Goal: Information Seeking & Learning: Learn about a topic

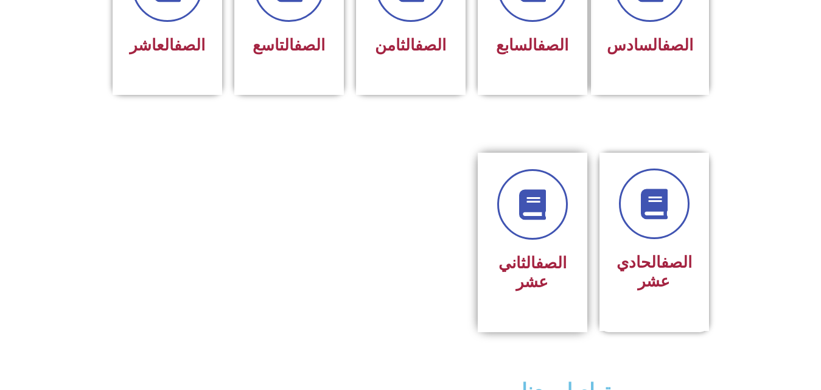
scroll to position [573, 0]
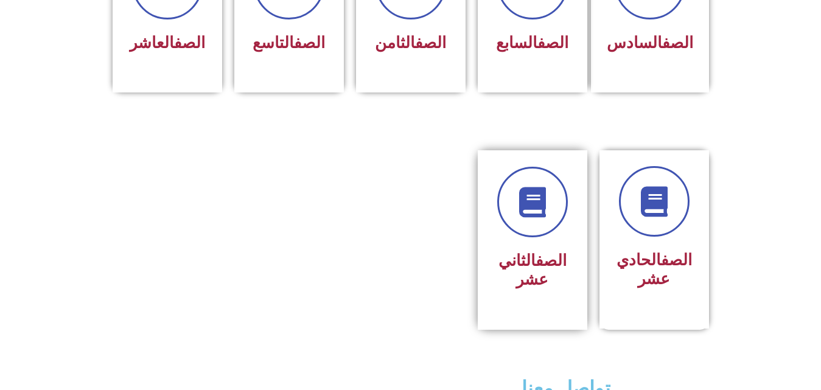
click at [522, 251] on h3 "الصف الثاني عشر" at bounding box center [532, 270] width 77 height 38
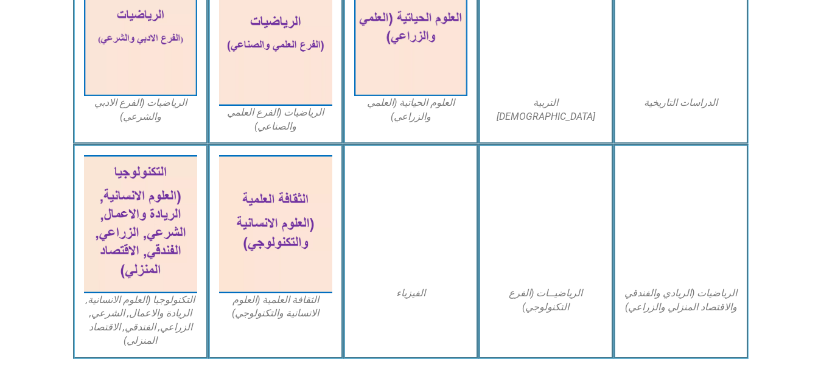
scroll to position [665, 0]
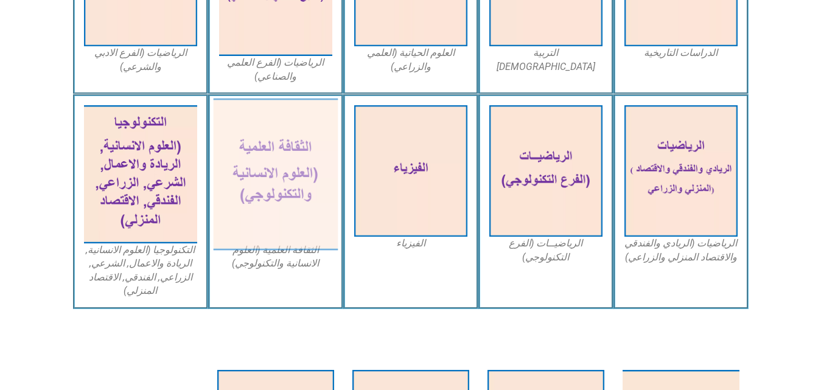
click at [260, 223] on img at bounding box center [275, 175] width 125 height 152
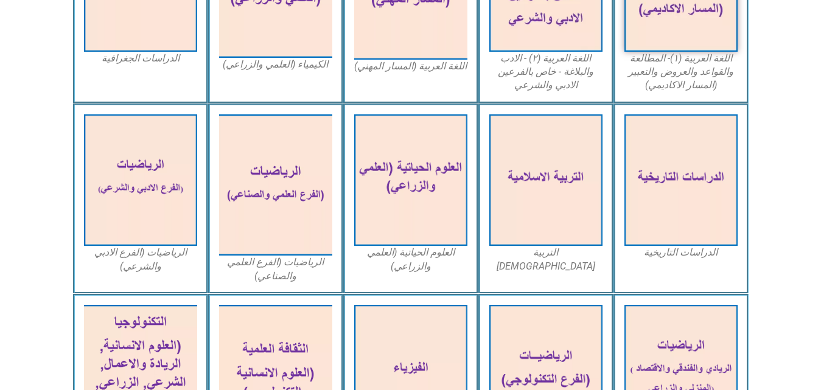
scroll to position [475, 0]
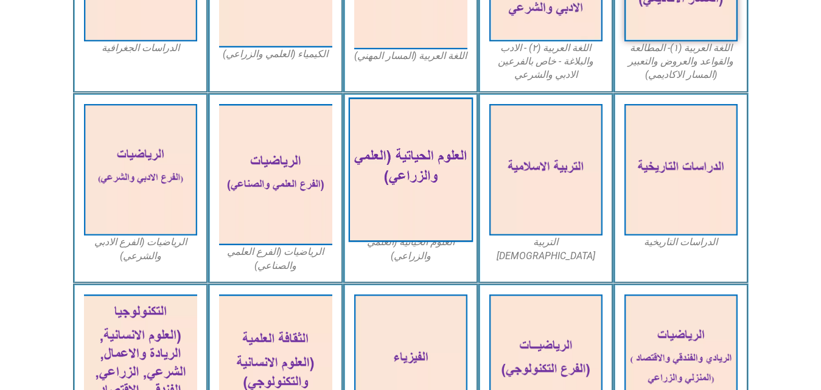
click at [457, 155] on img at bounding box center [410, 169] width 125 height 145
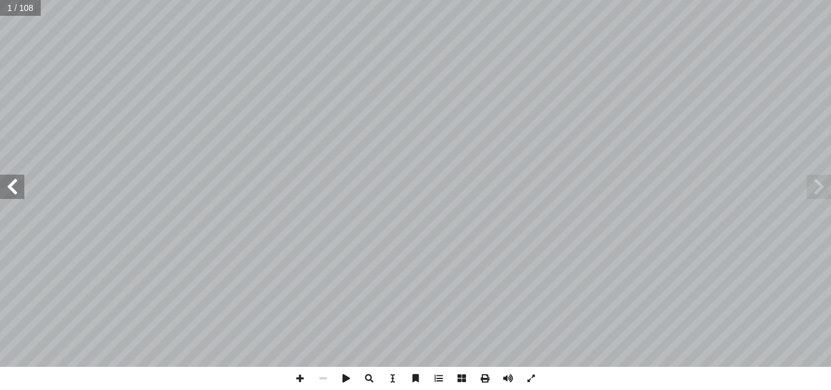
click at [826, 184] on span at bounding box center [819, 187] width 24 height 24
click at [825, 186] on span at bounding box center [819, 187] width 24 height 24
click at [23, 178] on span at bounding box center [12, 187] width 24 height 24
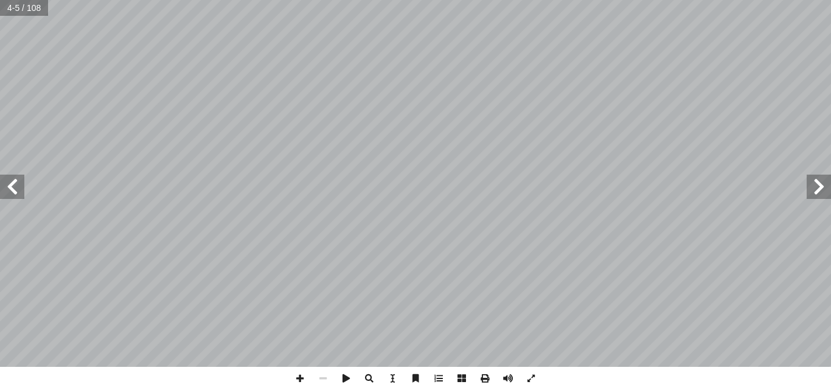
click at [23, 178] on span at bounding box center [12, 187] width 24 height 24
click at [508, 375] on span at bounding box center [508, 378] width 23 height 23
click at [0, 180] on span at bounding box center [12, 187] width 24 height 24
click at [508, 371] on span at bounding box center [508, 378] width 23 height 23
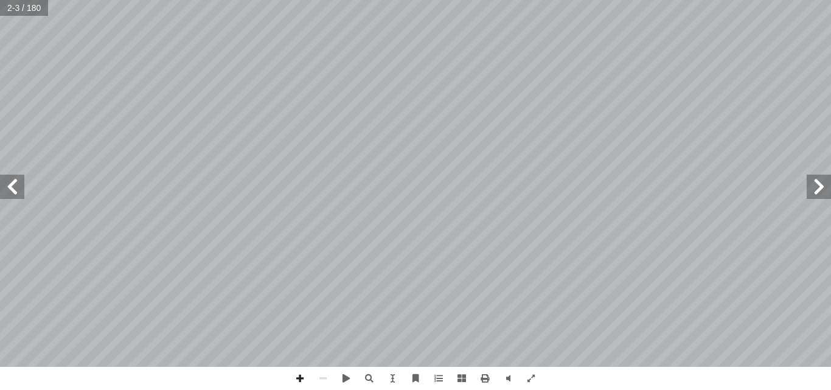
click at [9, 181] on span at bounding box center [12, 187] width 24 height 24
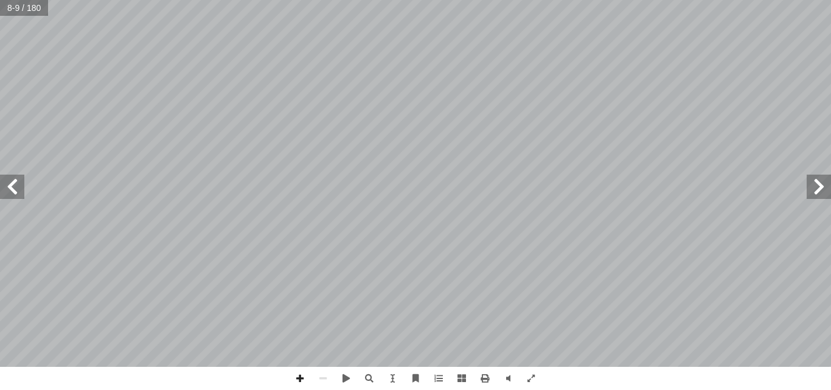
click at [9, 181] on span at bounding box center [12, 187] width 24 height 24
click at [302, 377] on span at bounding box center [299, 378] width 23 height 23
click at [297, 377] on span at bounding box center [299, 378] width 23 height 23
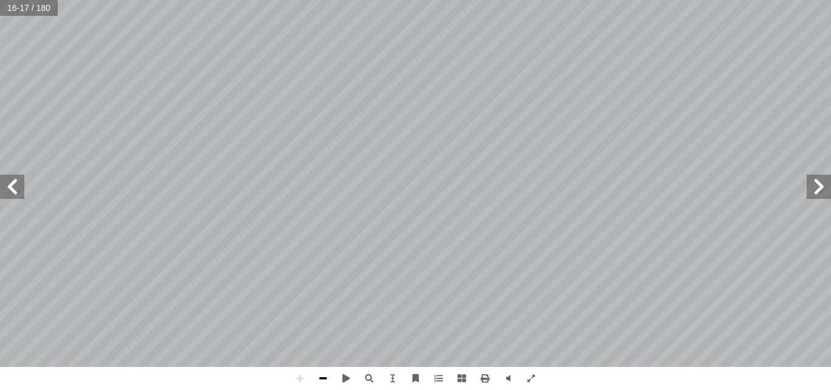
click at [321, 375] on span at bounding box center [323, 378] width 23 height 23
click at [305, 377] on span at bounding box center [299, 378] width 23 height 23
click at [324, 377] on span at bounding box center [323, 378] width 23 height 23
click at [301, 382] on span at bounding box center [299, 378] width 23 height 23
